Goal: Task Accomplishment & Management: Use online tool/utility

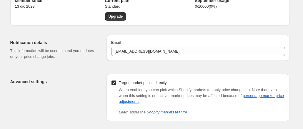
scroll to position [57, 0]
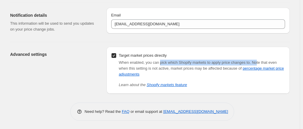
drag, startPoint x: 160, startPoint y: 62, endPoint x: 256, endPoint y: 63, distance: 96.3
click at [256, 63] on div "When enabled, you can pick which Shopify markets to apply price changes to. Not…" at bounding box center [202, 69] width 166 height 18
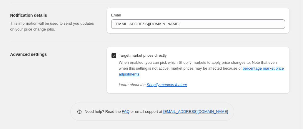
click at [204, 82] on div "Learn about the Shopify markets feature" at bounding box center [202, 85] width 166 height 6
drag, startPoint x: 156, startPoint y: 60, endPoint x: 211, endPoint y: 64, distance: 55.1
click at [211, 64] on span "When enabled, you can pick which Shopify markets to apply price changes to." at bounding box center [185, 62] width 132 height 4
click at [273, 91] on div "Target market prices directly When enabled, you can pick which Shopify markets …" at bounding box center [197, 70] width 183 height 47
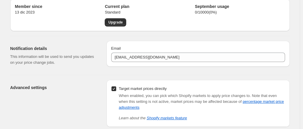
scroll to position [29, 0]
